Goal: Information Seeking & Learning: Learn about a topic

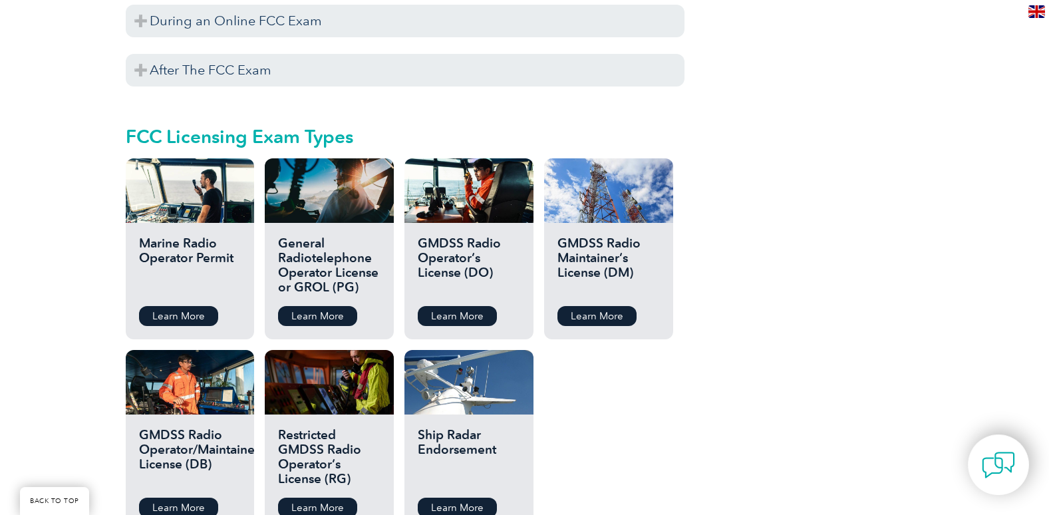
scroll to position [1417, 0]
